Goal: Information Seeking & Learning: Learn about a topic

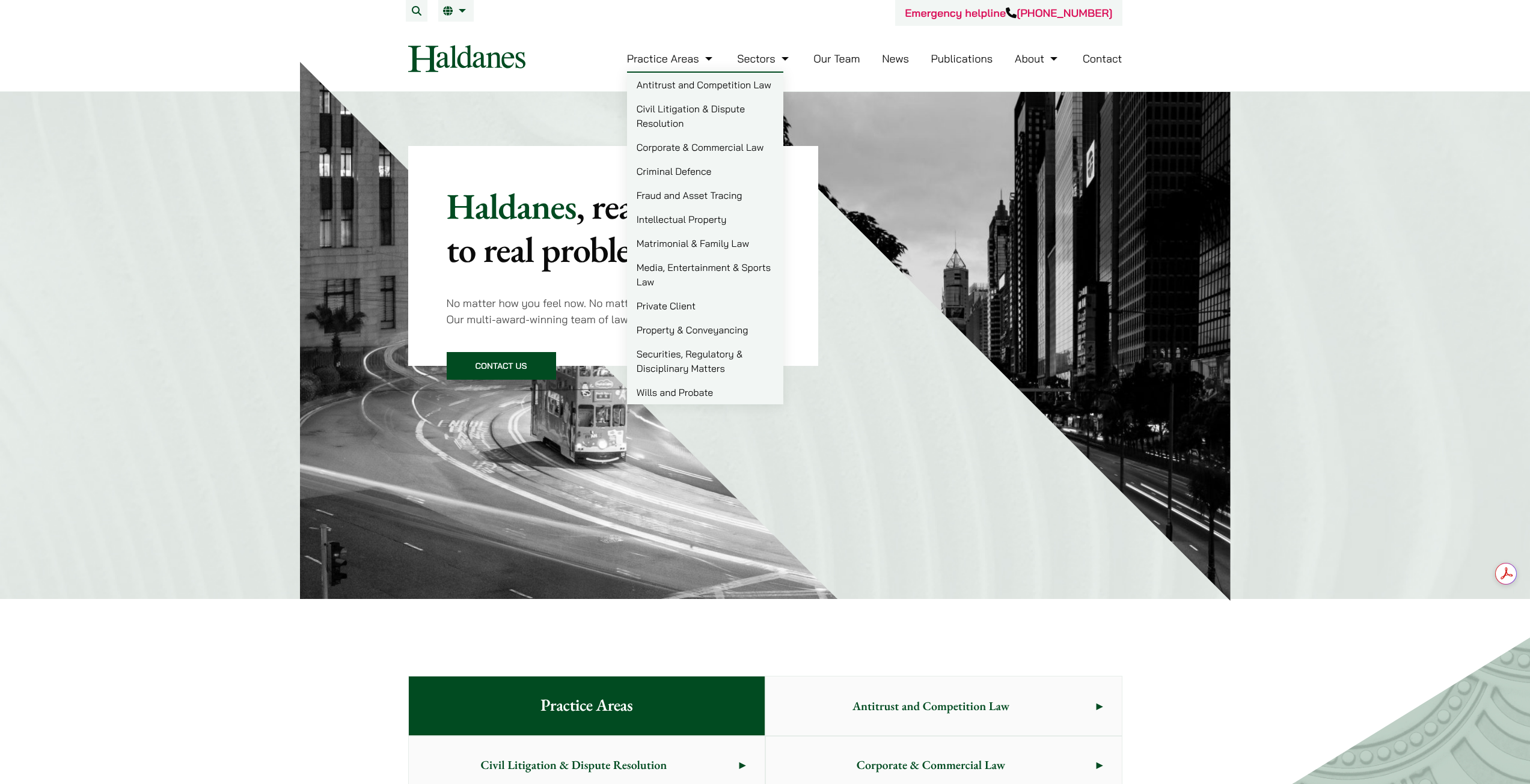
click at [673, 338] on link "Property & Conveyancing" at bounding box center [705, 329] width 157 height 24
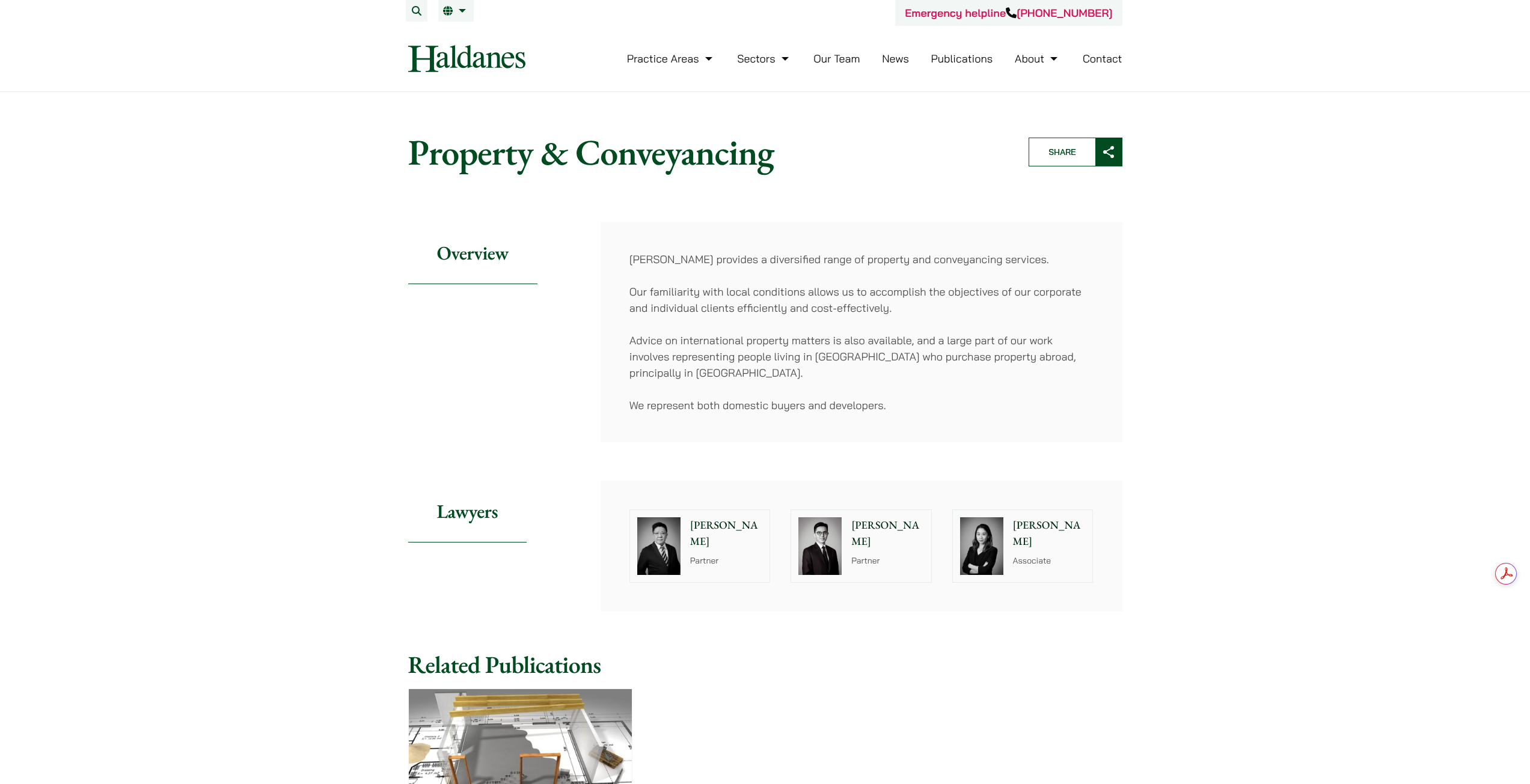
click at [1017, 528] on p "Ivy Ng" at bounding box center [1049, 534] width 73 height 32
click at [882, 529] on p "Kenley Mak" at bounding box center [887, 534] width 73 height 32
click at [707, 523] on p "[PERSON_NAME]" at bounding box center [726, 534] width 73 height 32
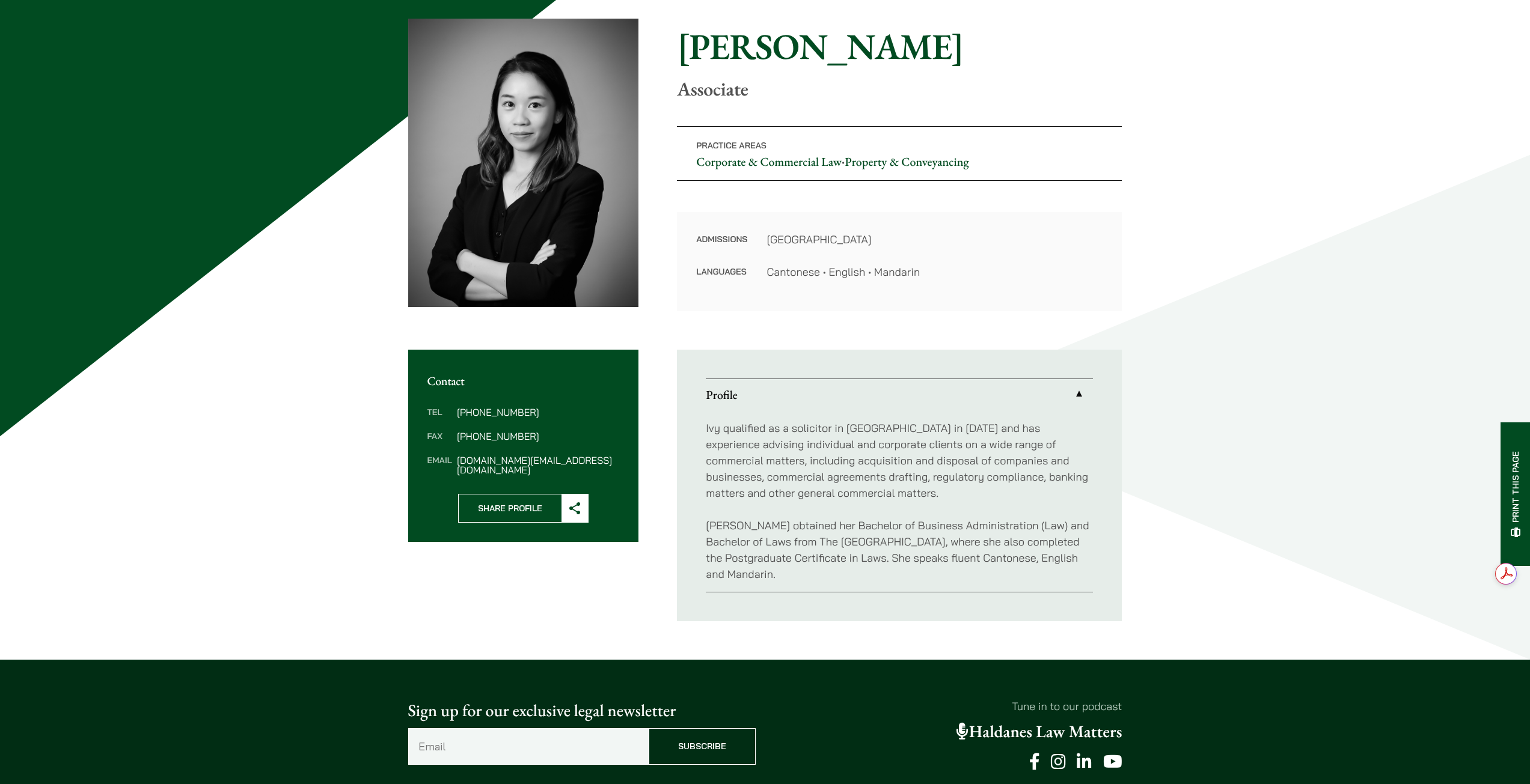
scroll to position [54, 0]
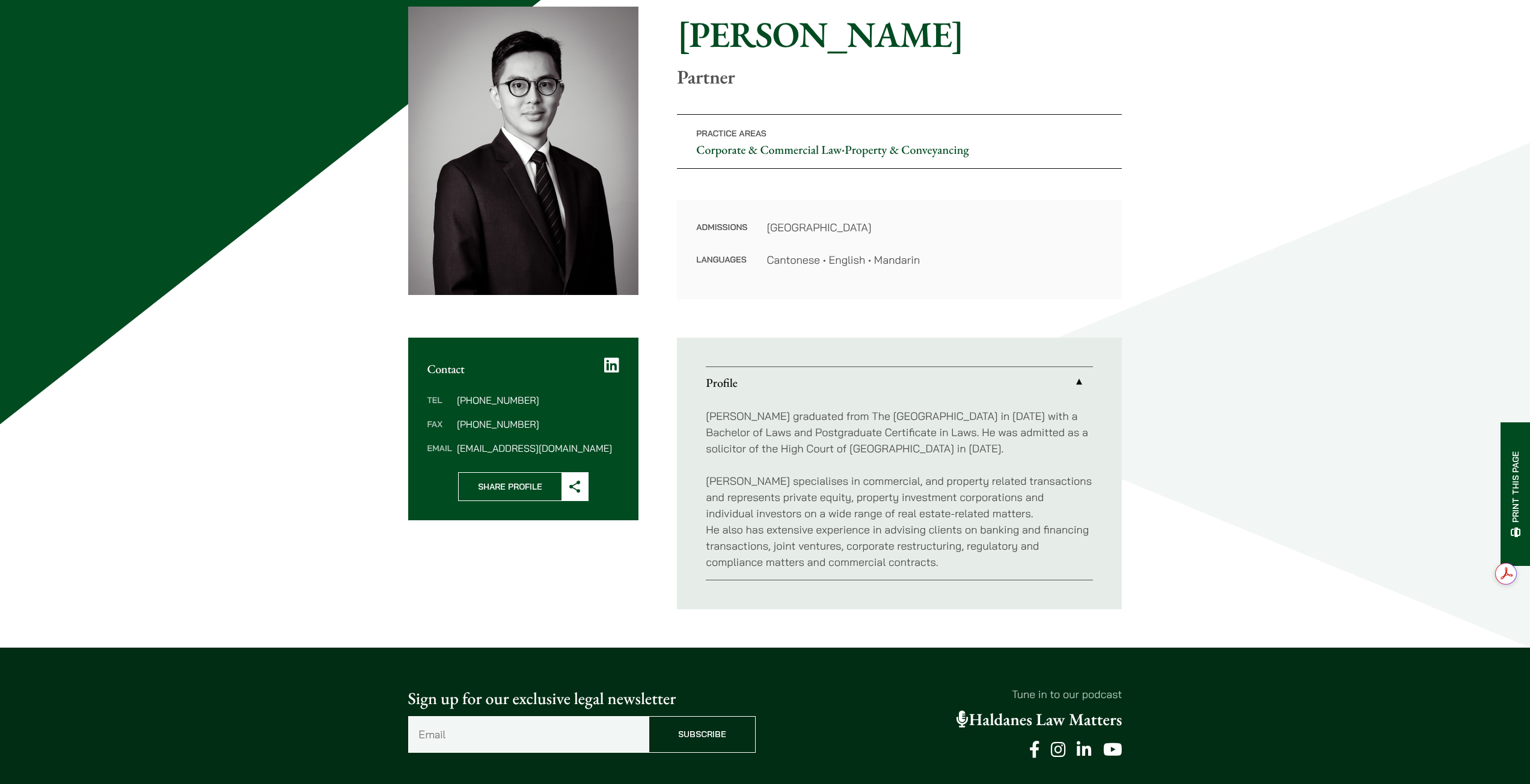
scroll to position [137, 0]
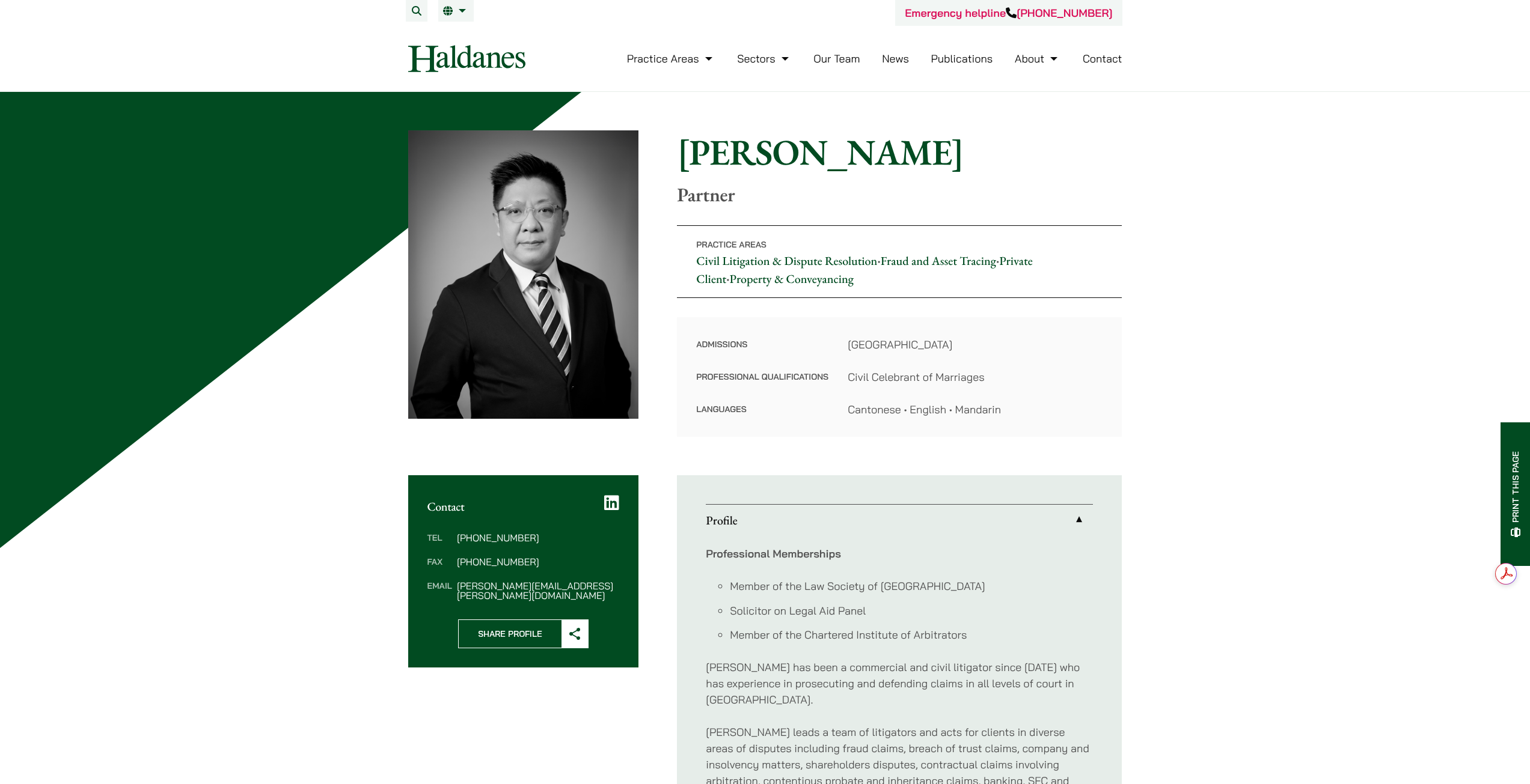
click at [845, 54] on link "Our Team" at bounding box center [836, 58] width 46 height 14
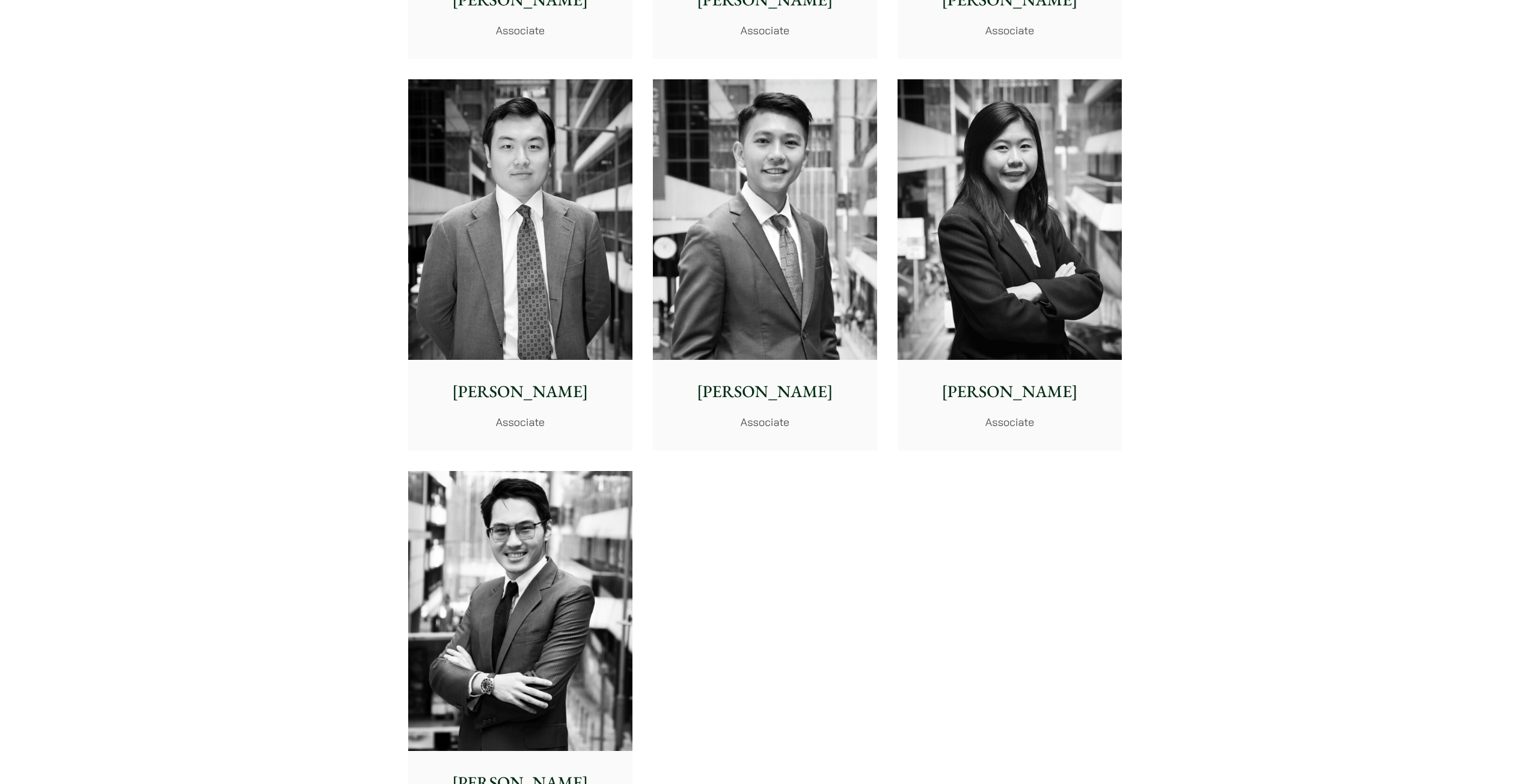
scroll to position [4678, 0]
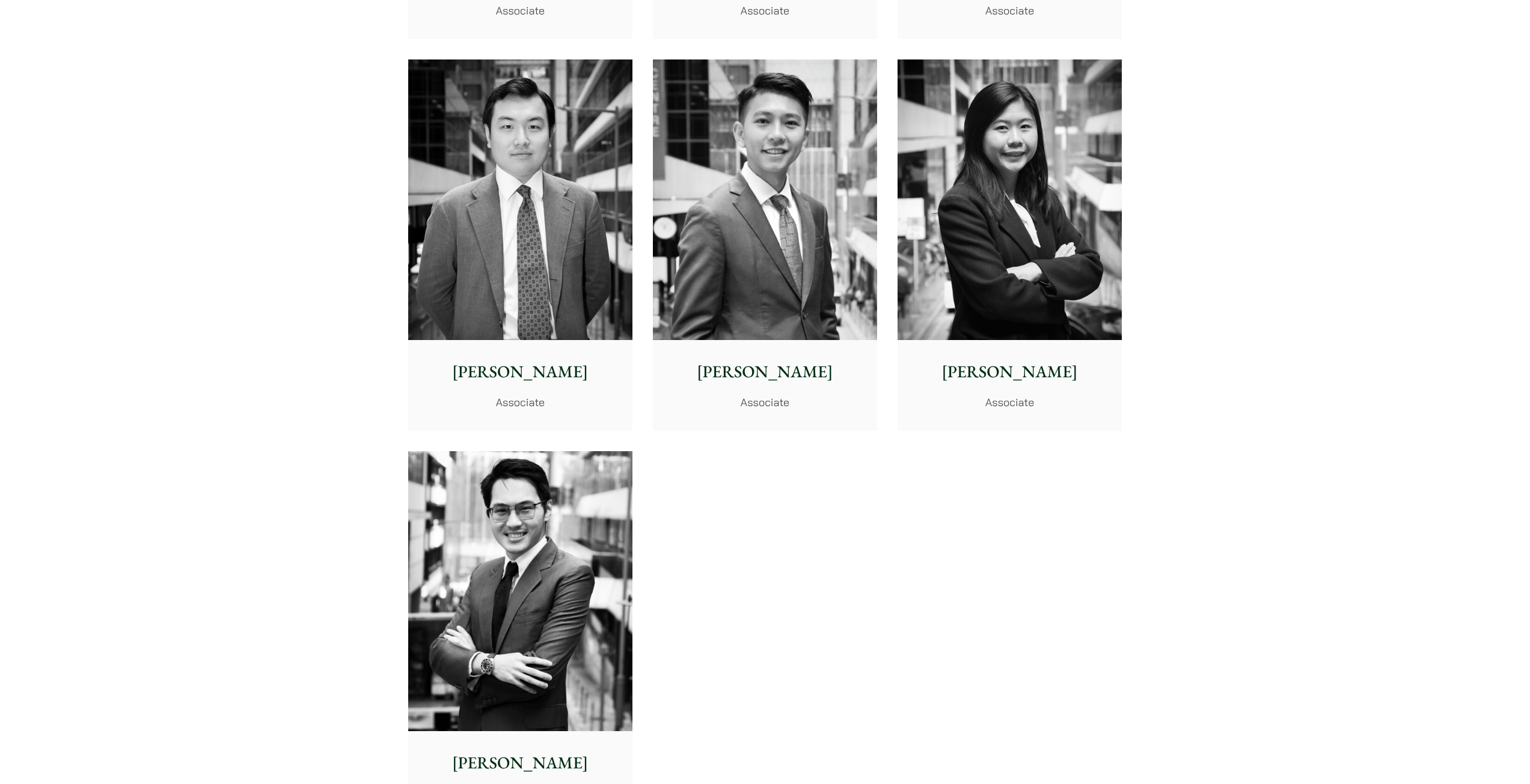
click at [723, 193] on img at bounding box center [765, 200] width 224 height 281
